Goal: Information Seeking & Learning: Find specific fact

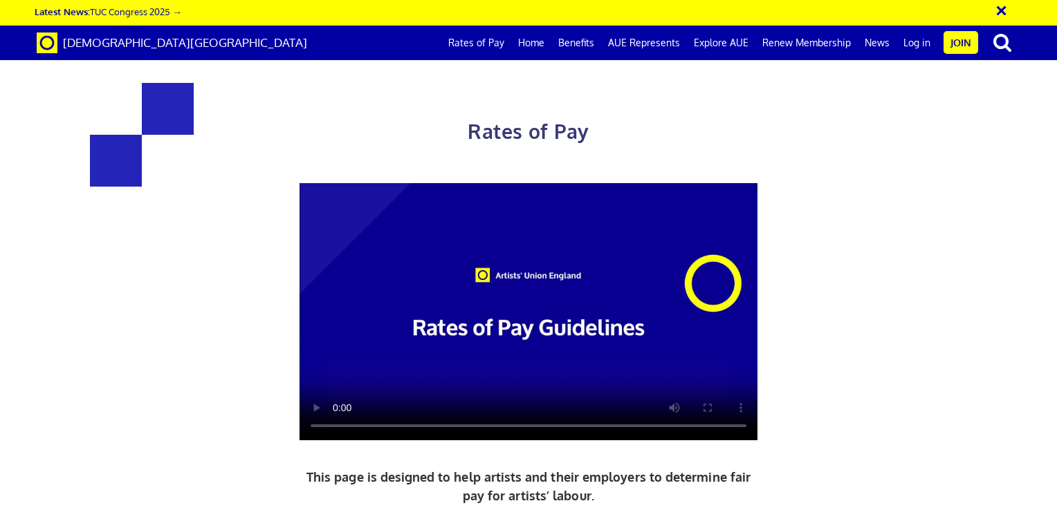
scroll to position [622, 0]
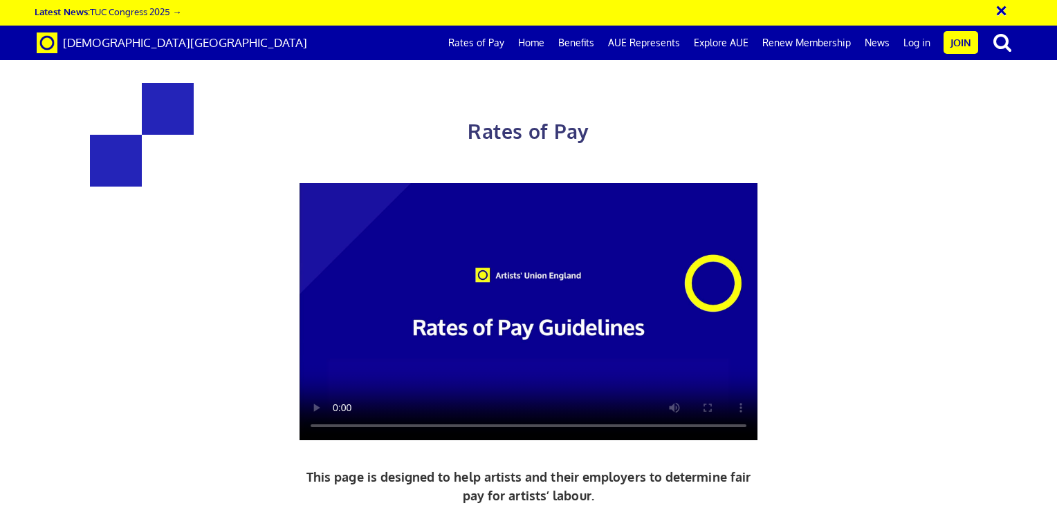
click at [418, 232] on div "Rates of Pay This page is designed to help artists and their employers to deter…" at bounding box center [528, 385] width 719 height 660
drag, startPoint x: 650, startPoint y: 169, endPoint x: 764, endPoint y: 173, distance: 114.2
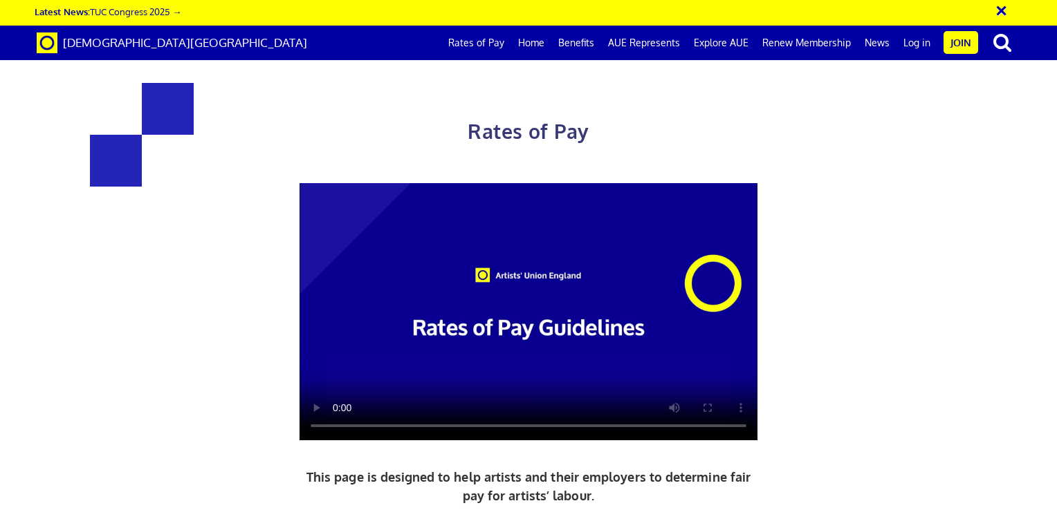
drag, startPoint x: 645, startPoint y: 167, endPoint x: 761, endPoint y: 181, distance: 117.8
